Goal: Find specific page/section: Find specific page/section

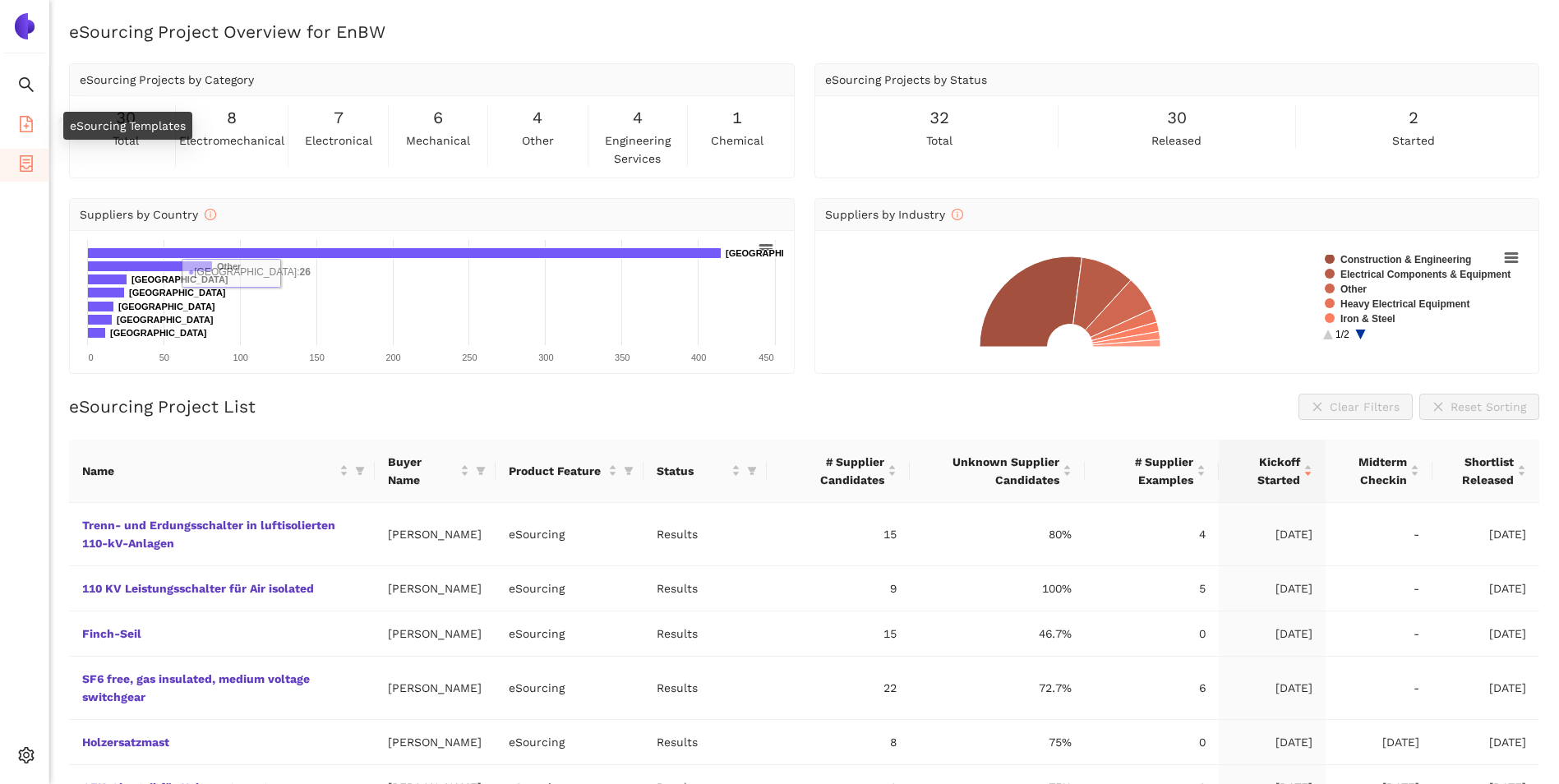
click at [25, 118] on icon "file-add" at bounding box center [26, 124] width 17 height 17
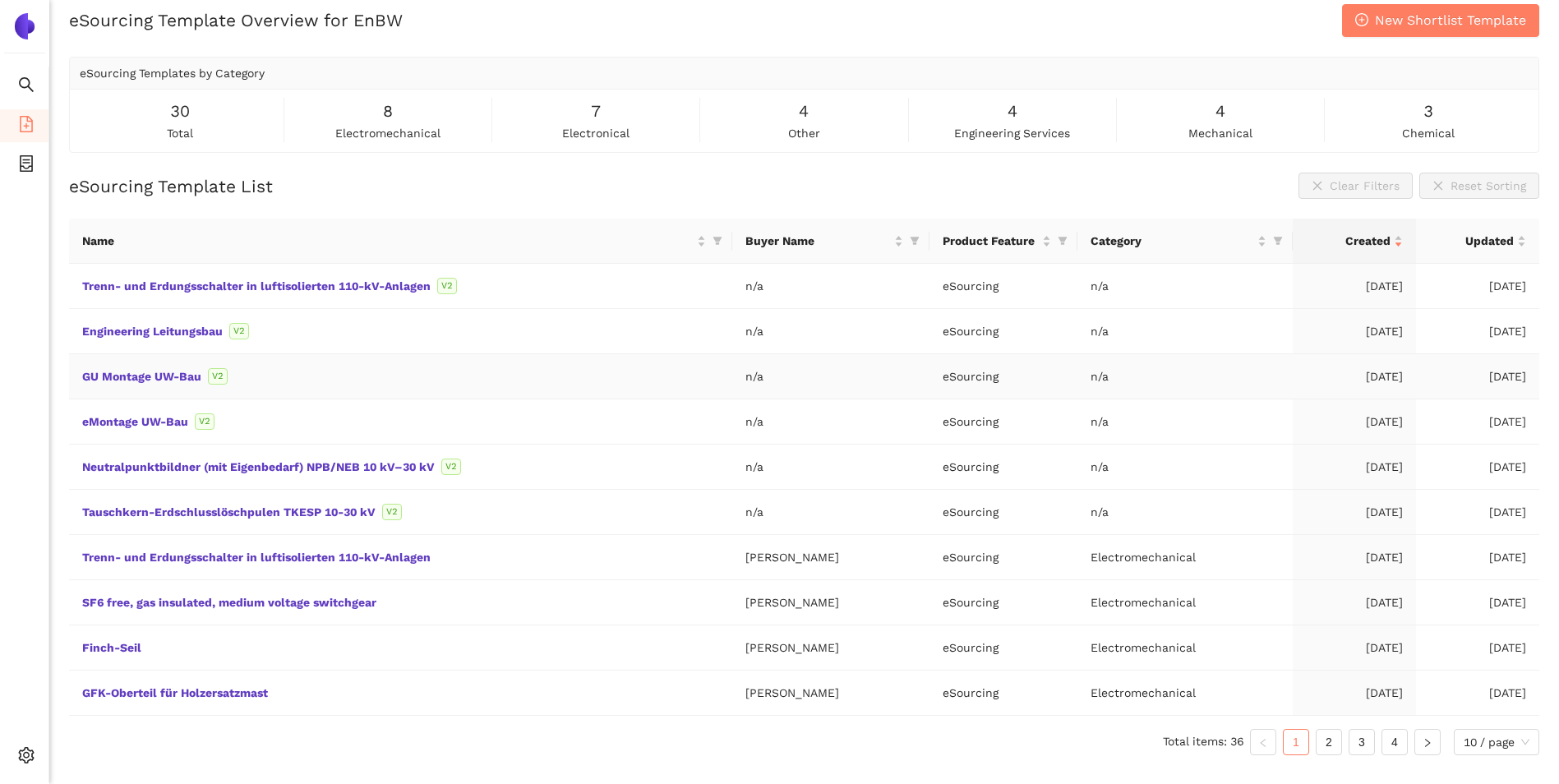
scroll to position [20, 0]
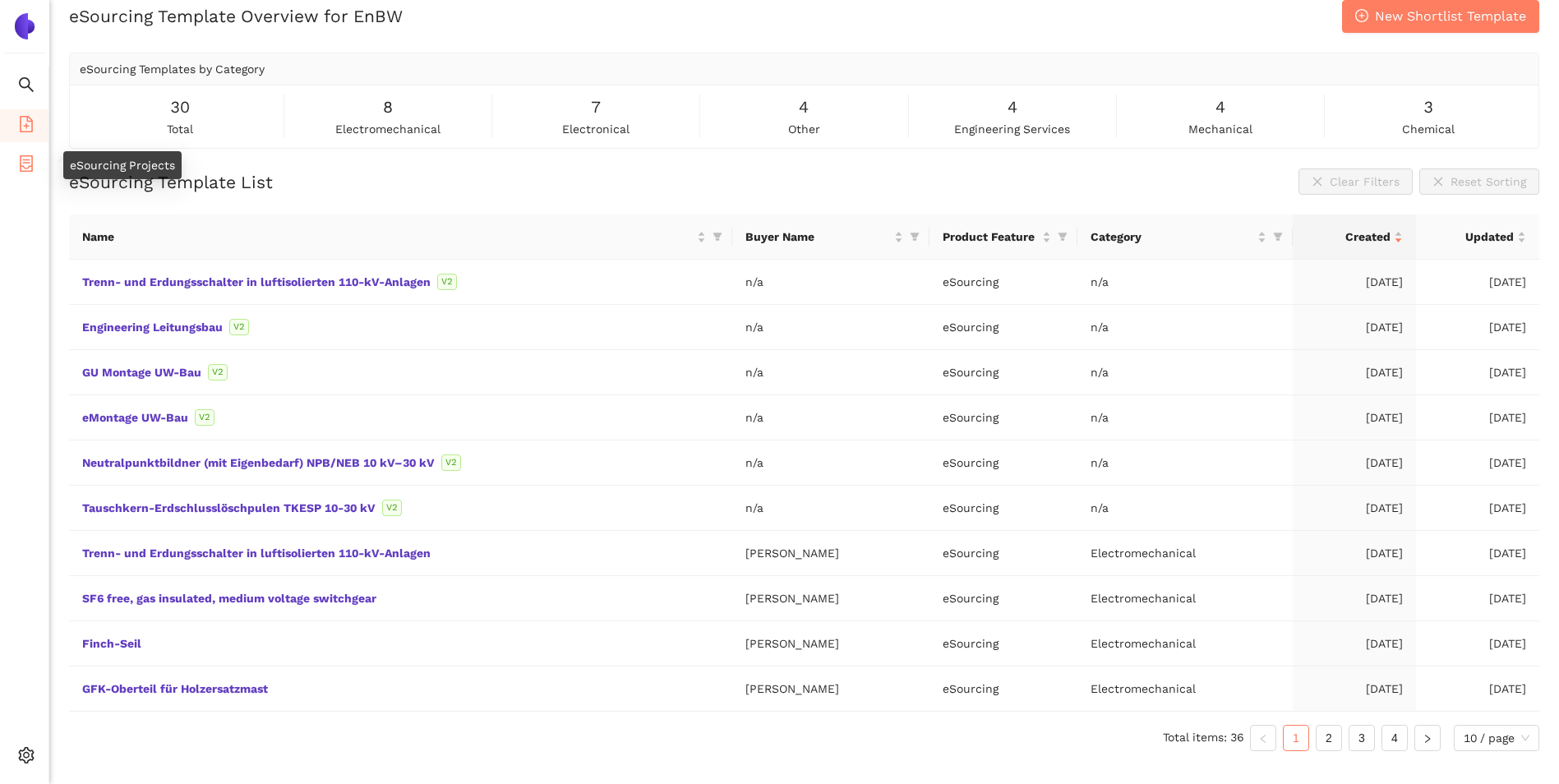
click at [27, 165] on icon "container" at bounding box center [26, 163] width 17 height 17
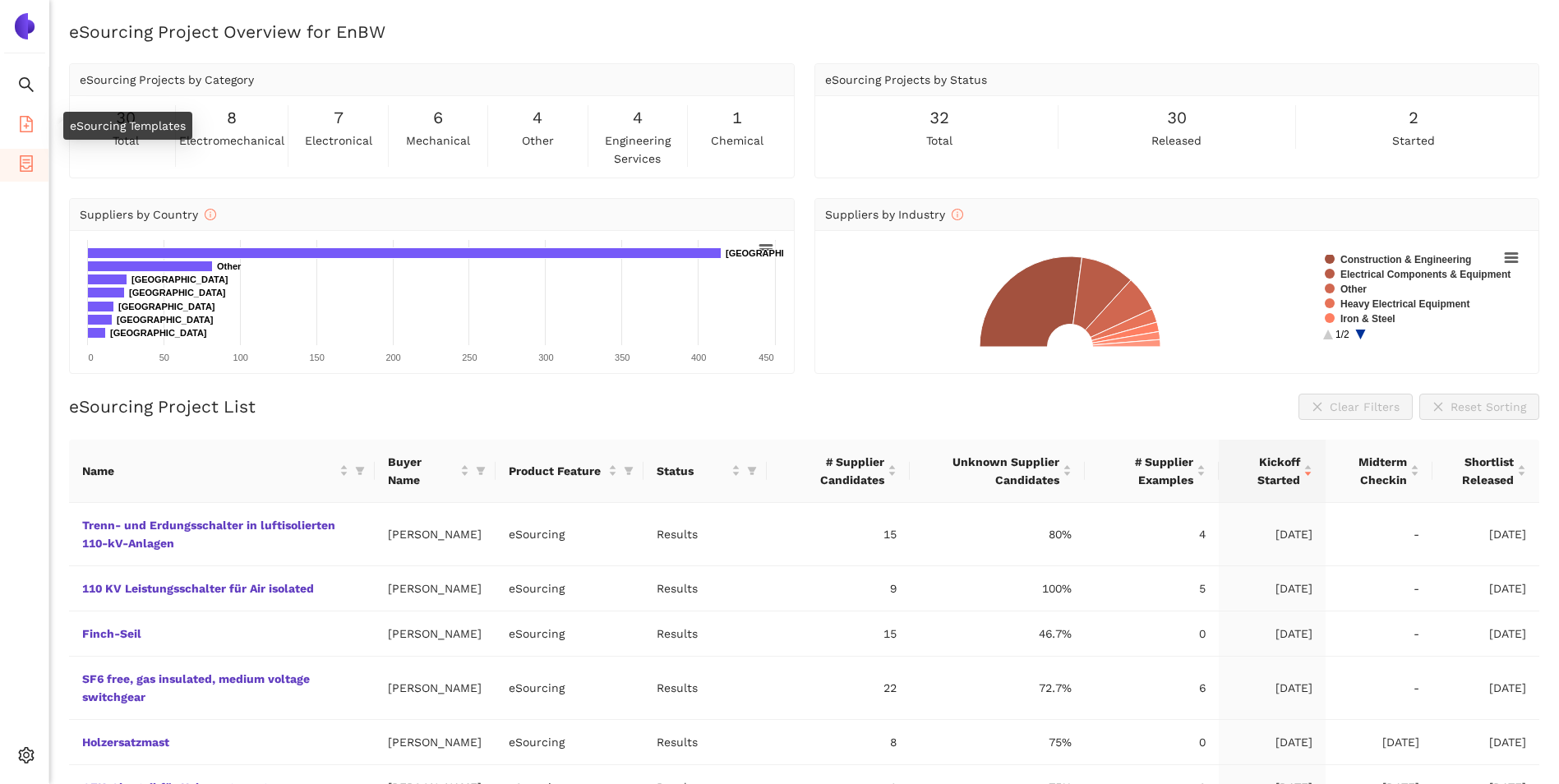
click at [36, 125] on li "eSourcing Templates" at bounding box center [24, 125] width 49 height 33
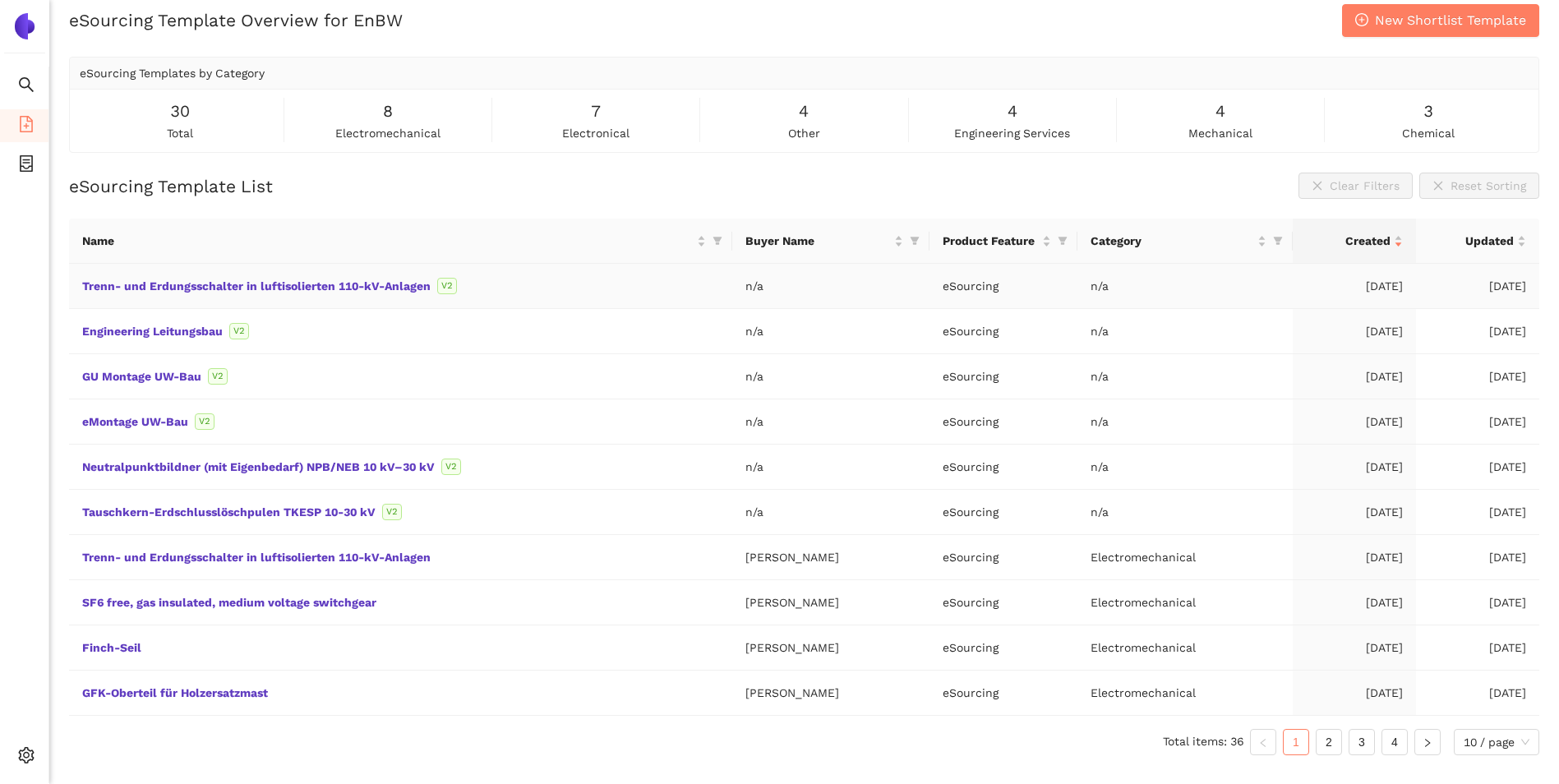
scroll to position [20, 0]
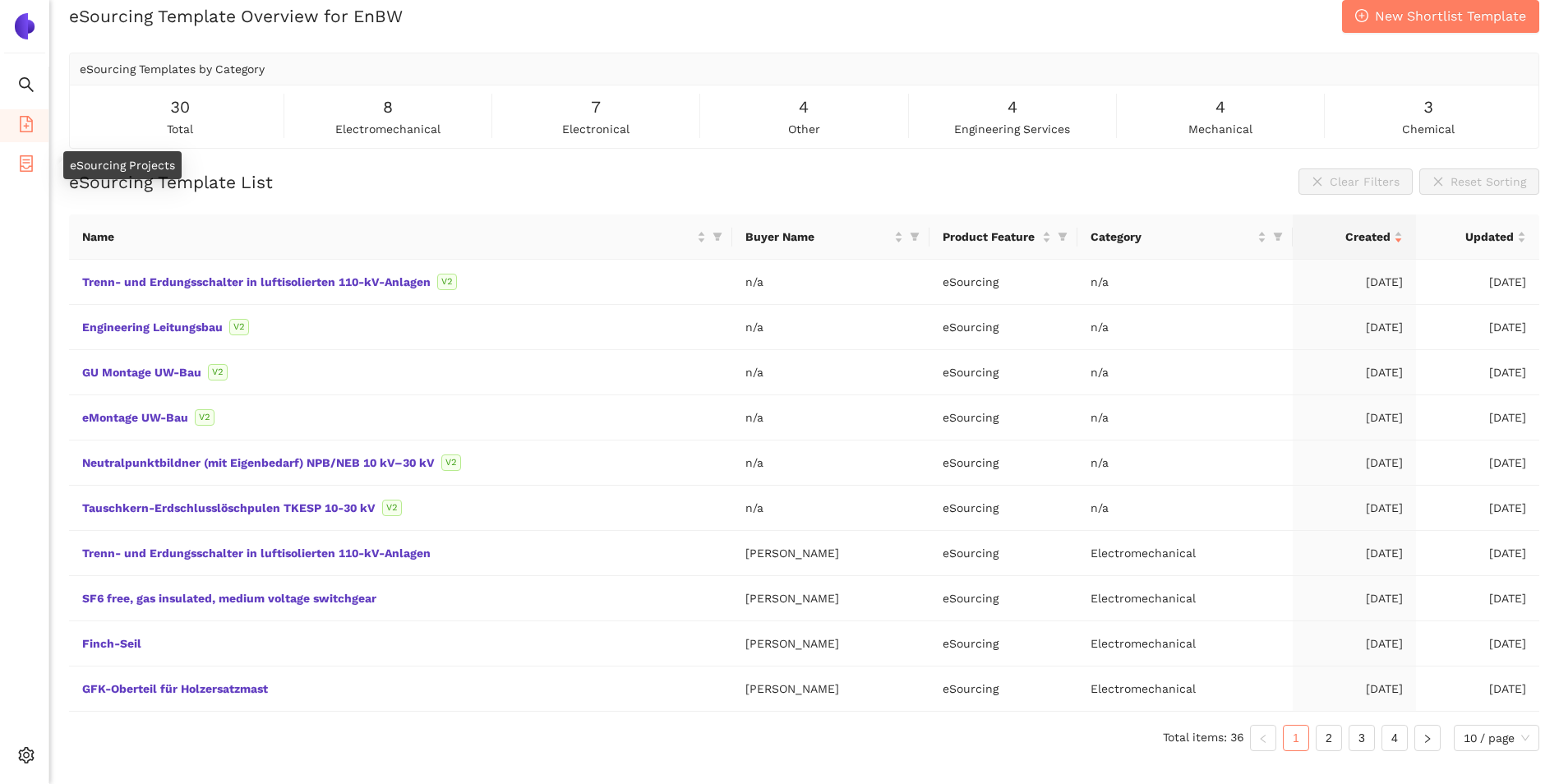
click at [23, 165] on icon "container" at bounding box center [26, 163] width 17 height 17
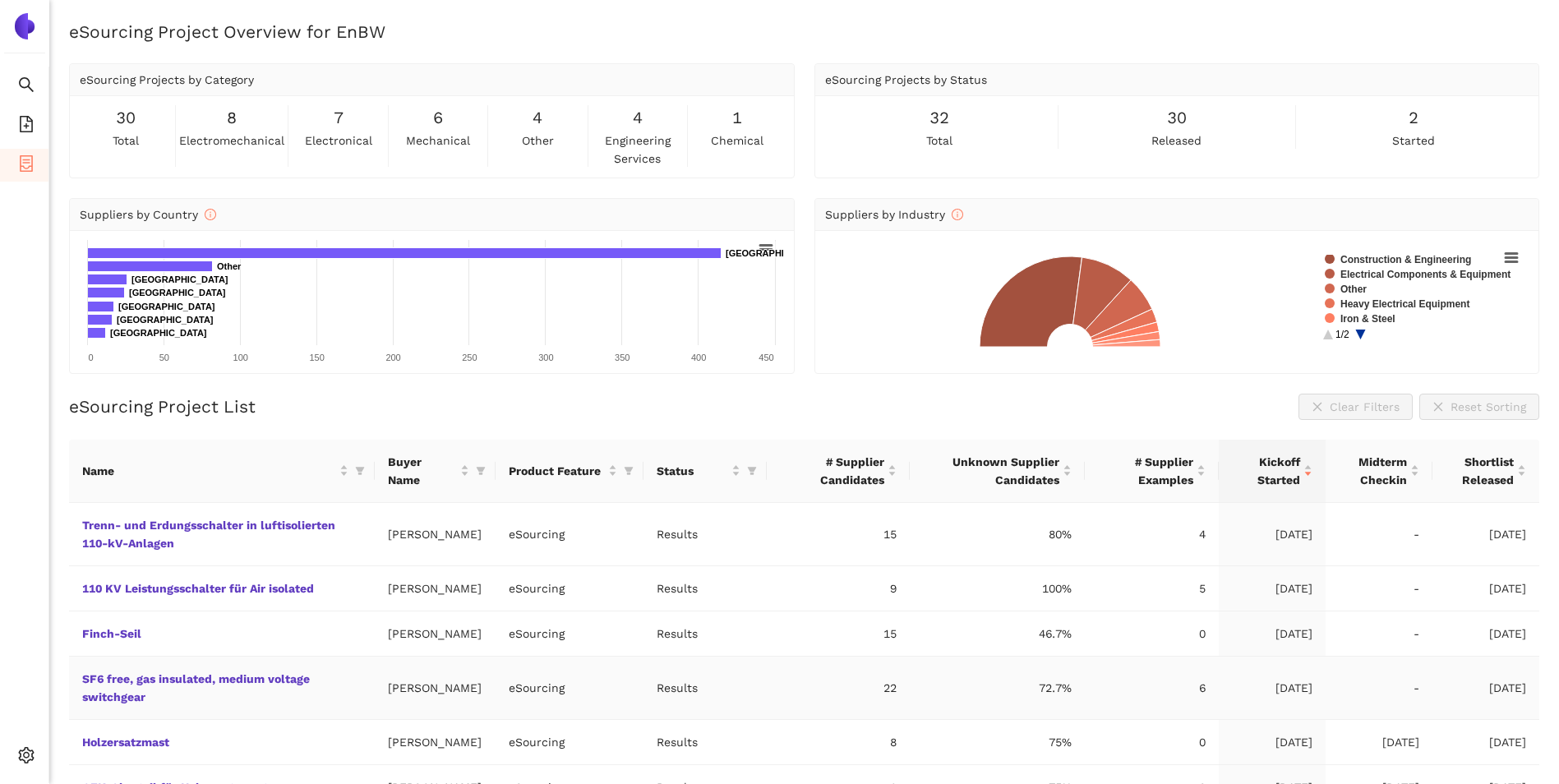
scroll to position [296, 0]
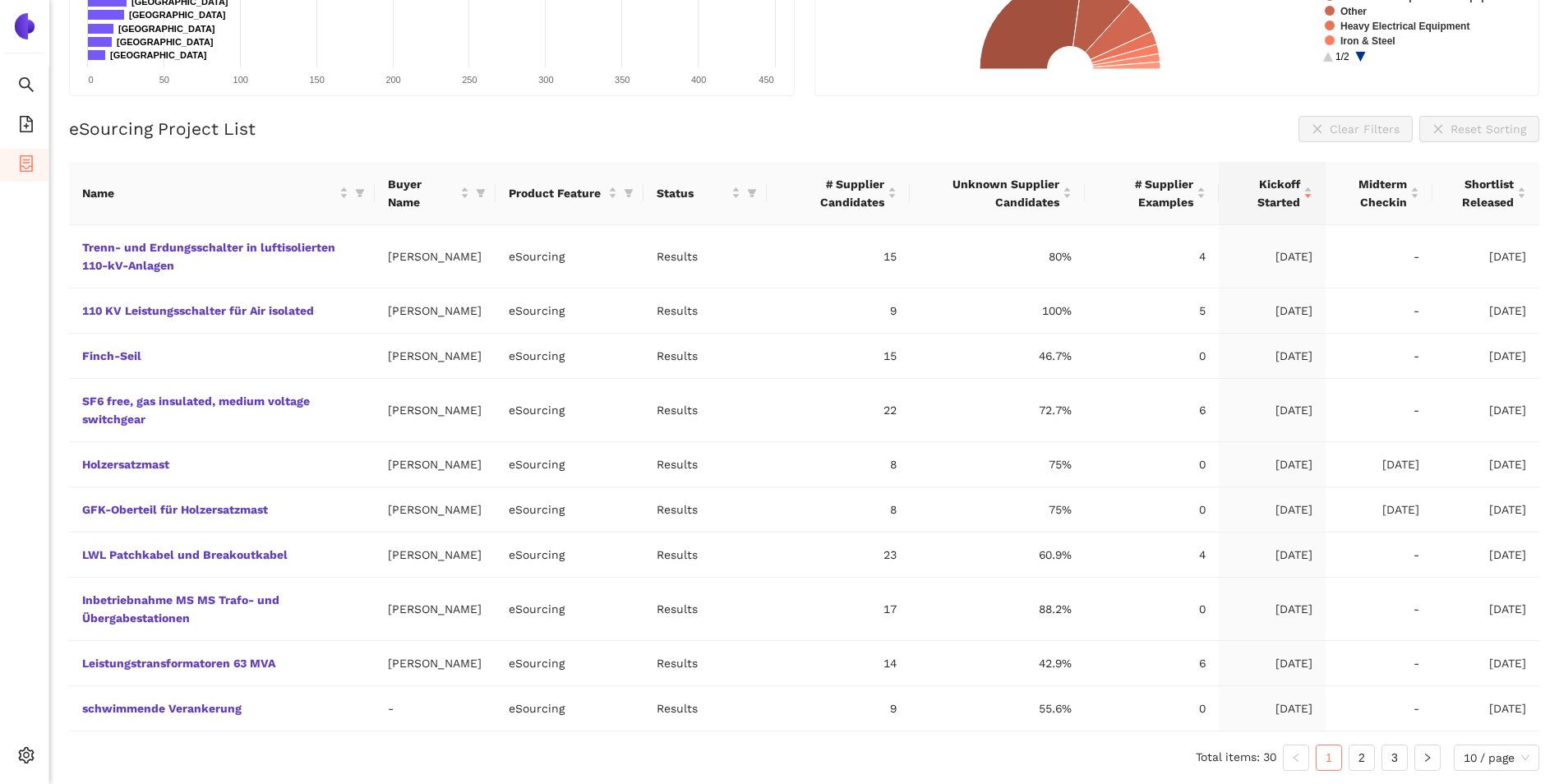
click at [25, 27] on img at bounding box center [25, 26] width 26 height 26
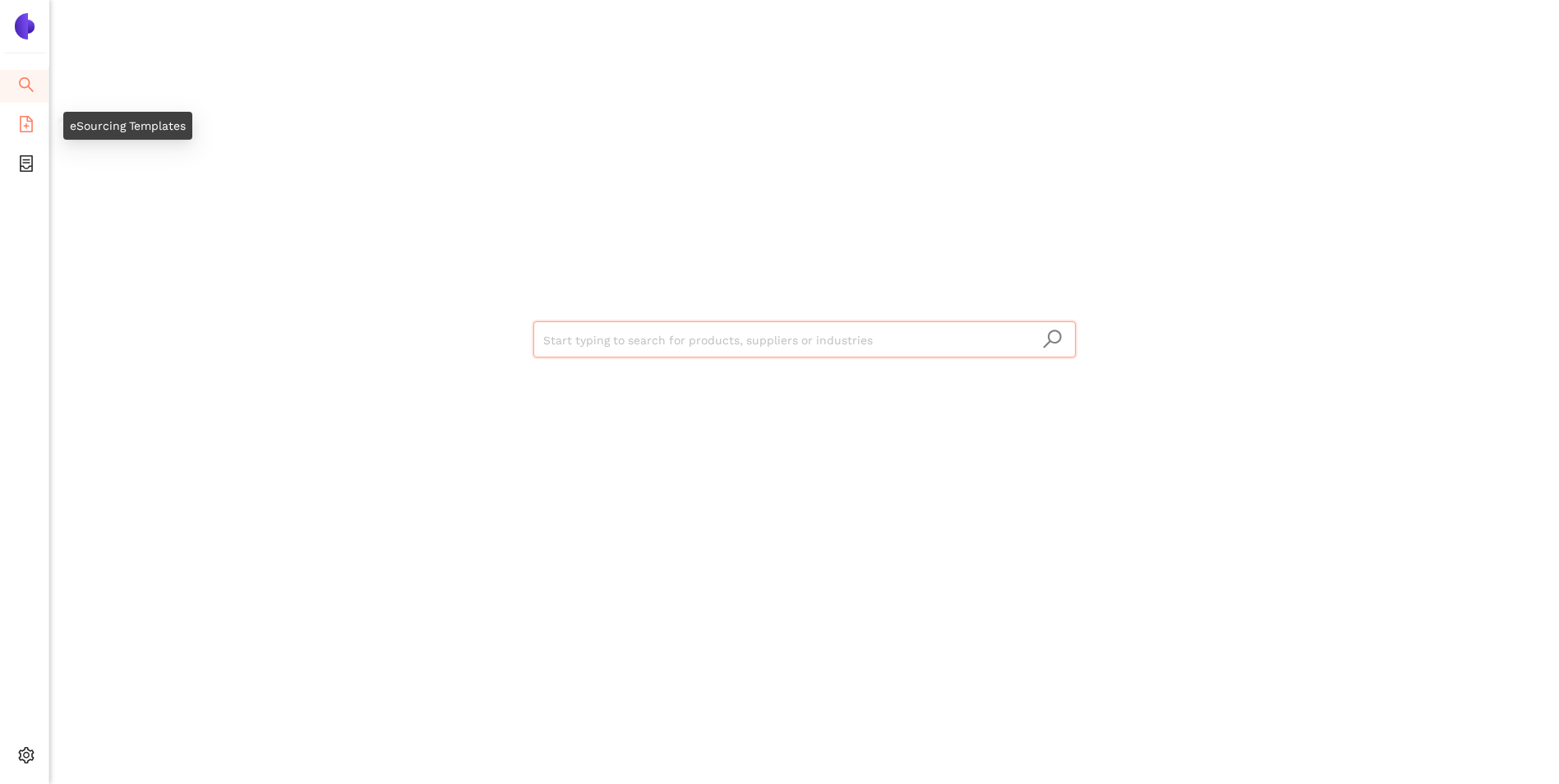
click at [31, 123] on icon "file-add" at bounding box center [26, 124] width 13 height 17
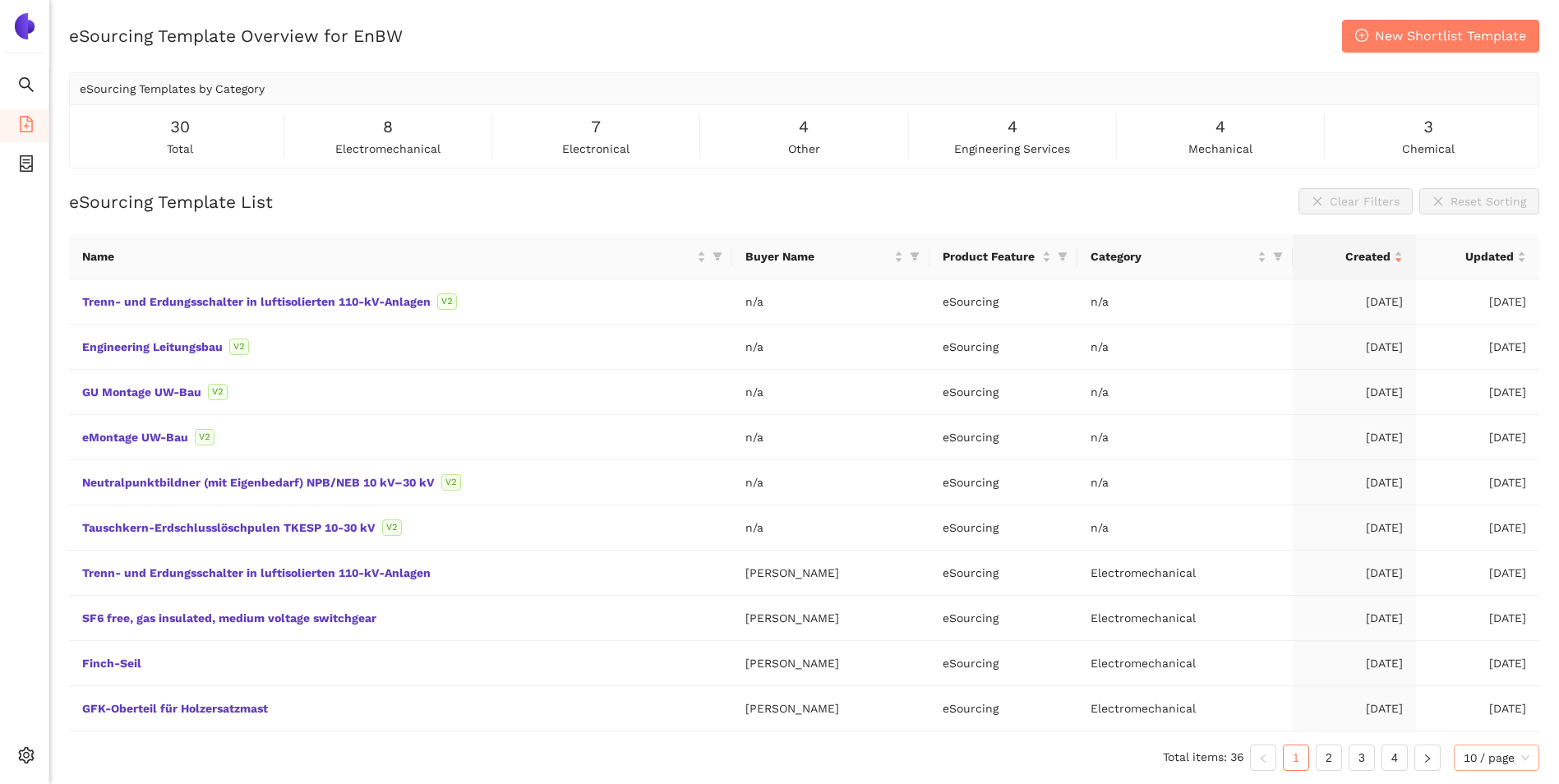
click at [1532, 757] on div "10 / page" at bounding box center [1496, 757] width 85 height 26
click at [1512, 727] on div "100 / page" at bounding box center [1497, 724] width 68 height 18
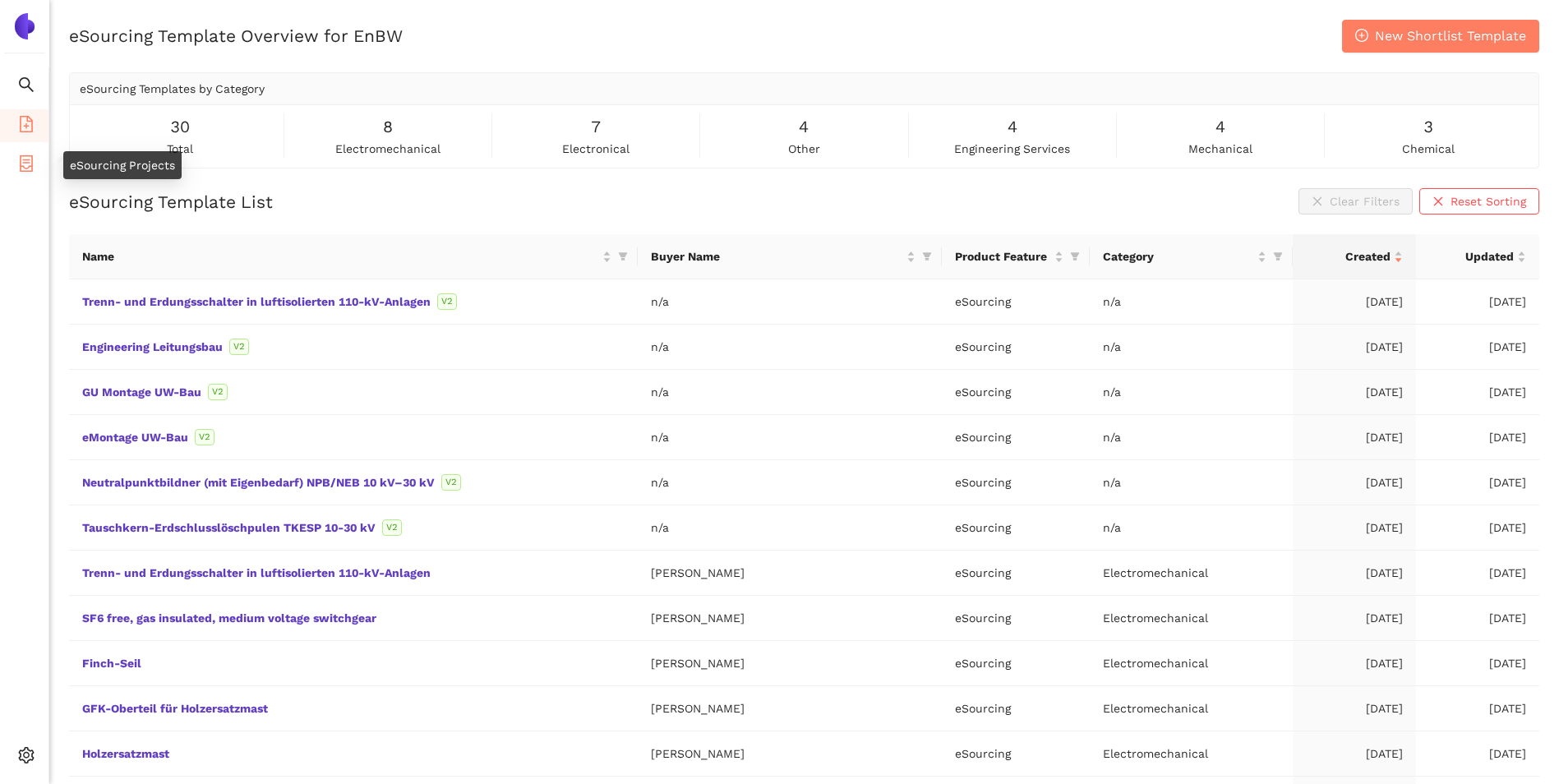
click at [37, 164] on li "eSourcing Projects" at bounding box center [24, 165] width 49 height 33
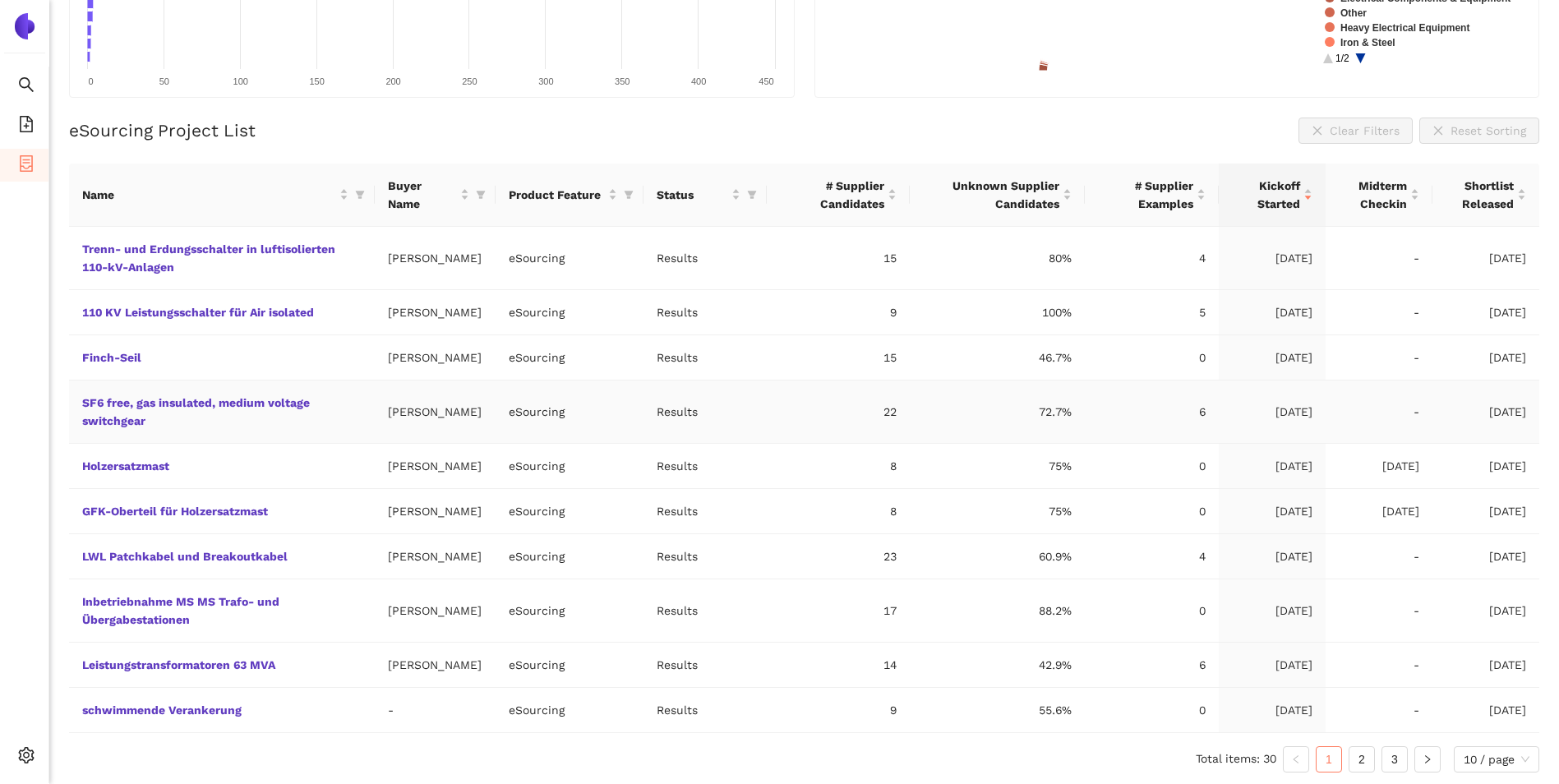
scroll to position [296, 0]
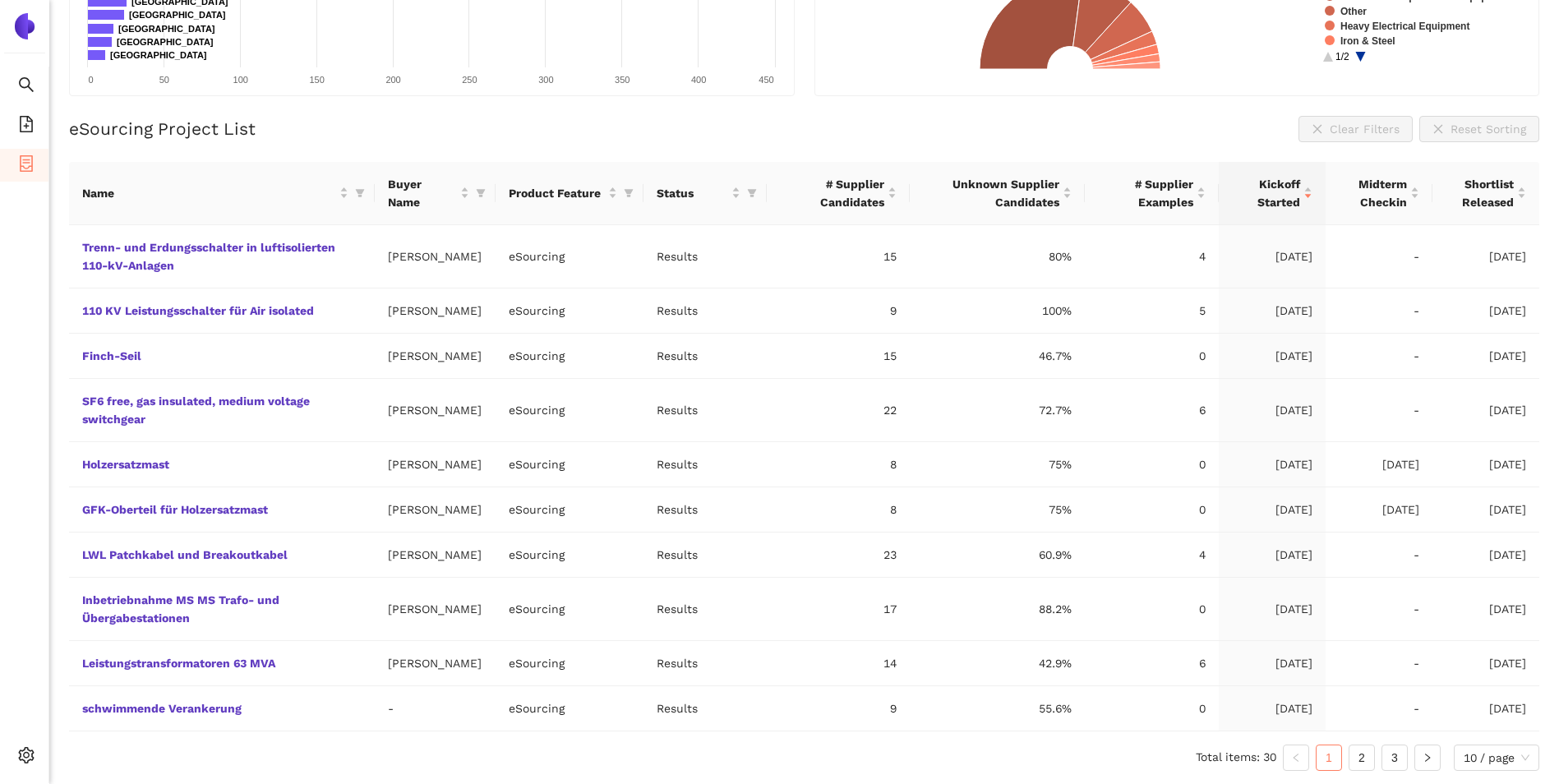
click at [1544, 506] on html "Search eSourcing Templates eSourcing Projects Settings eSourcing Project Overvi…" at bounding box center [780, 114] width 1559 height 784
click at [1532, 758] on div "10 / page" at bounding box center [1496, 757] width 85 height 26
click at [1496, 723] on div "100 / page" at bounding box center [1497, 724] width 68 height 18
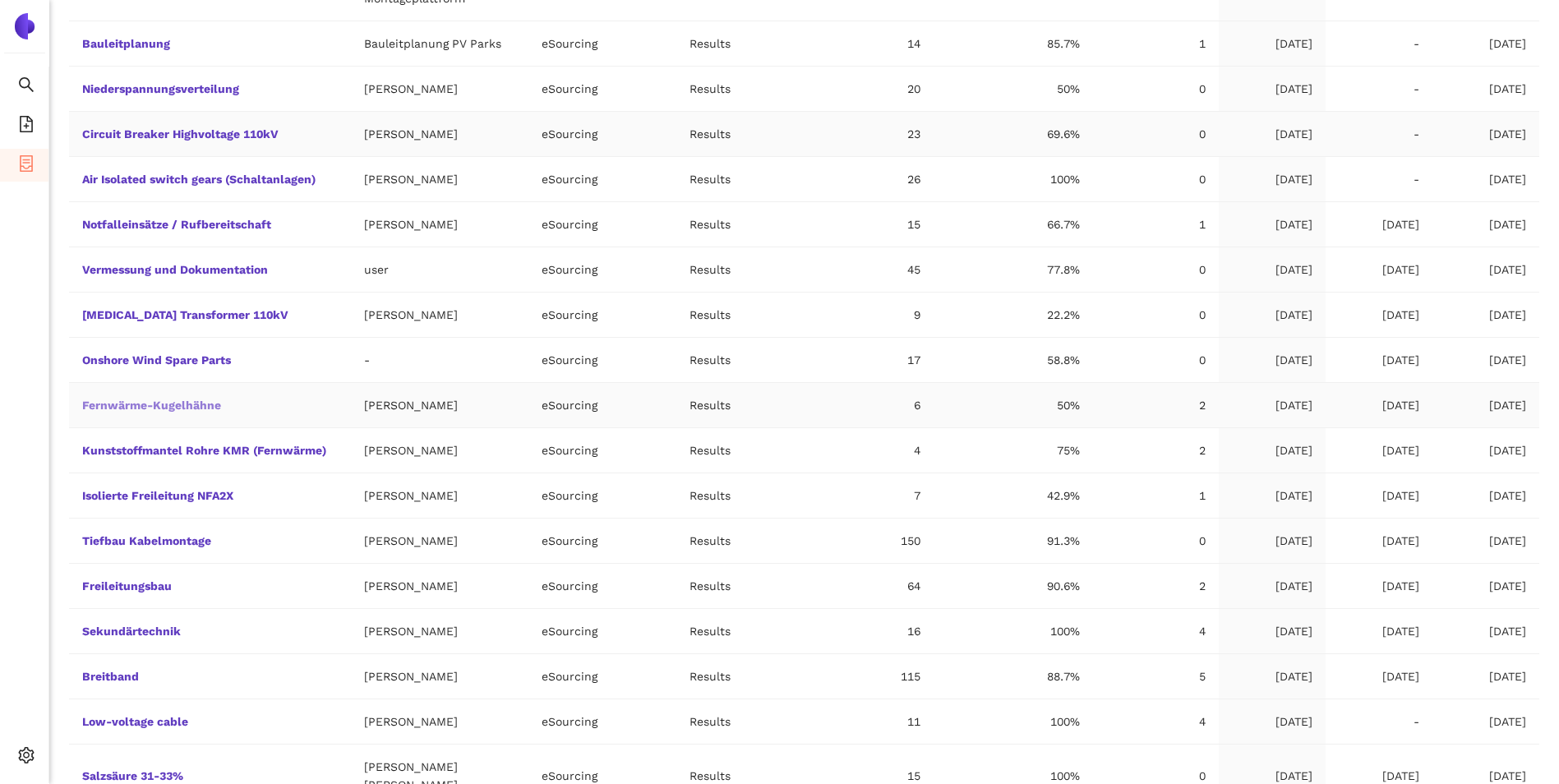
scroll to position [1218, 0]
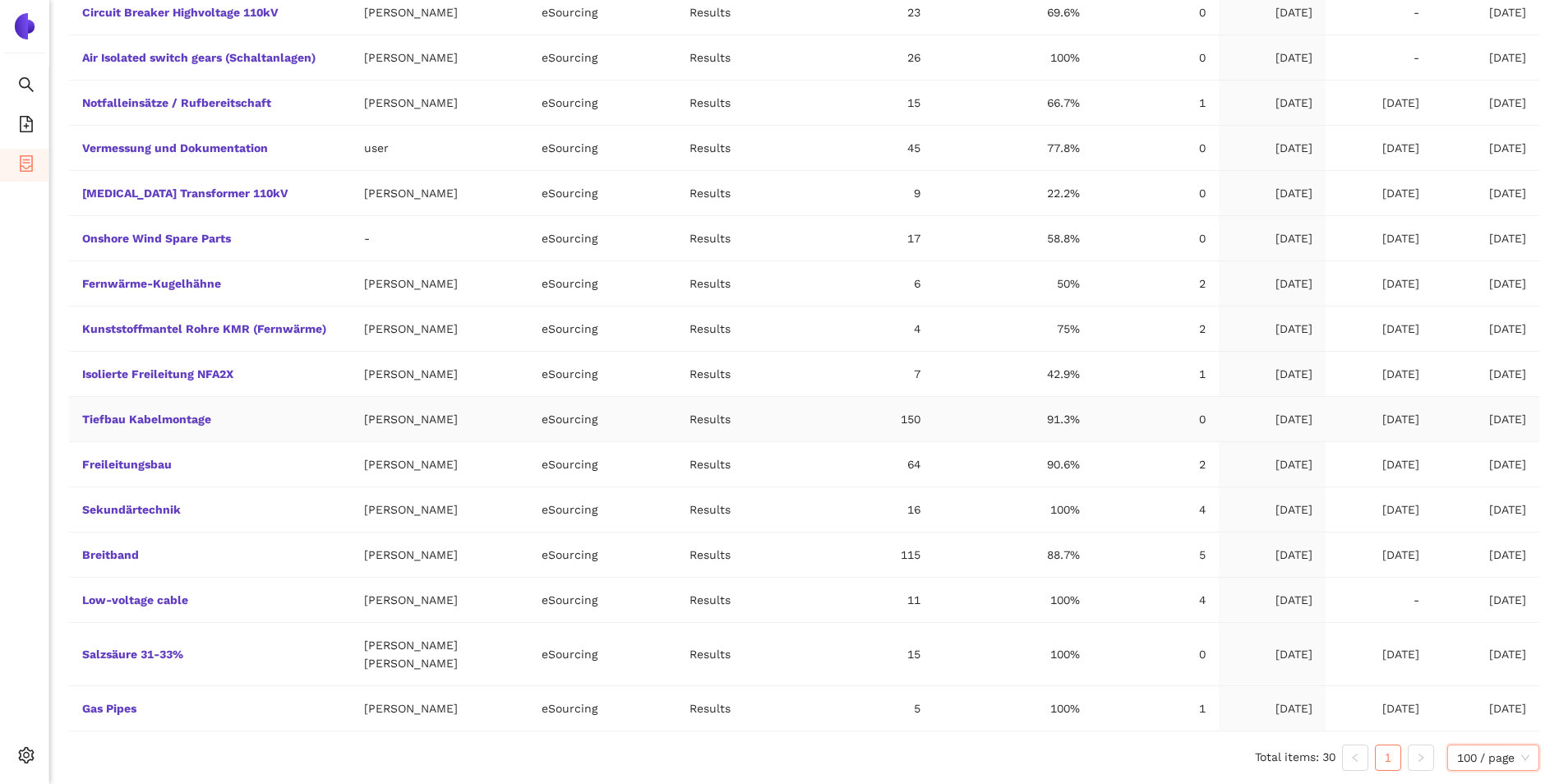
click at [194, 430] on td "Tiefbau Kabelmontage" at bounding box center [211, 420] width 282 height 46
click at [0, 0] on link "Tiefbau Kabelmontage" at bounding box center [0, 0] width 0 height 0
